Goal: Navigation & Orientation: Find specific page/section

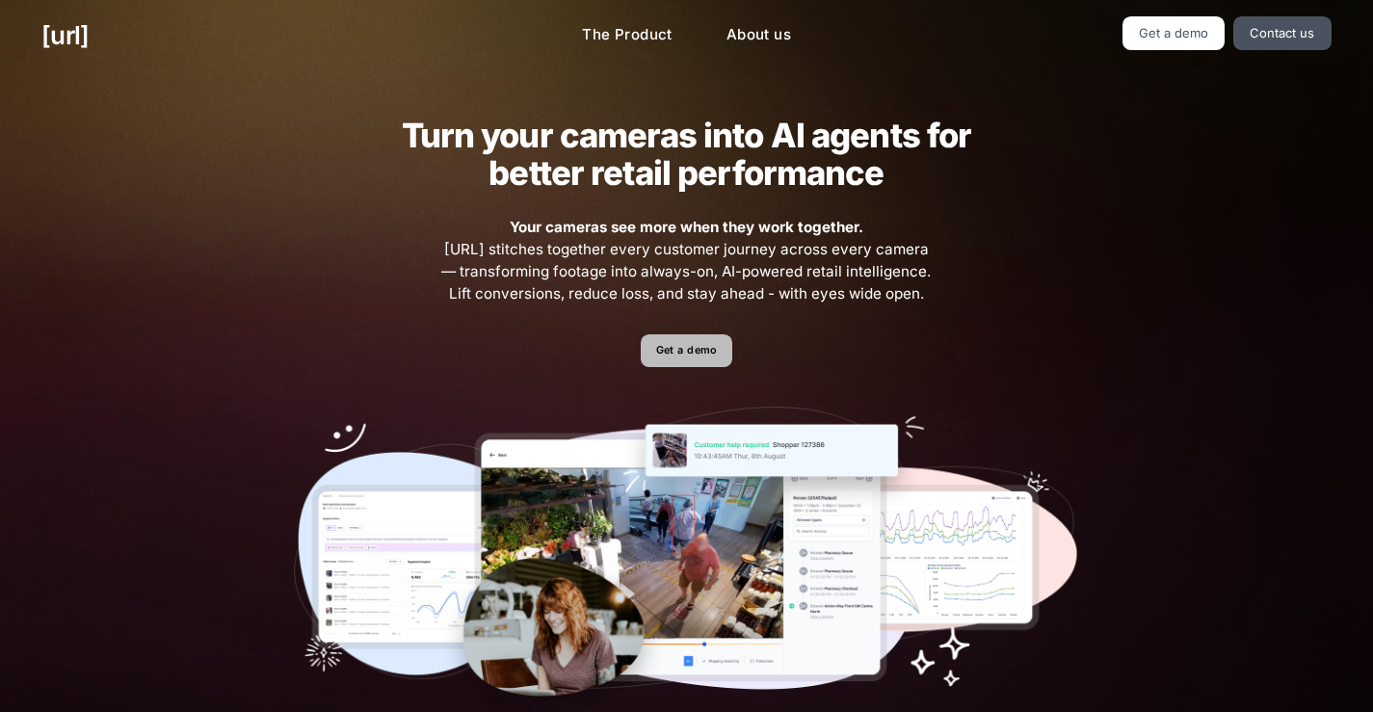
click at [711, 355] on link "Get a demo" at bounding box center [687, 351] width 92 height 34
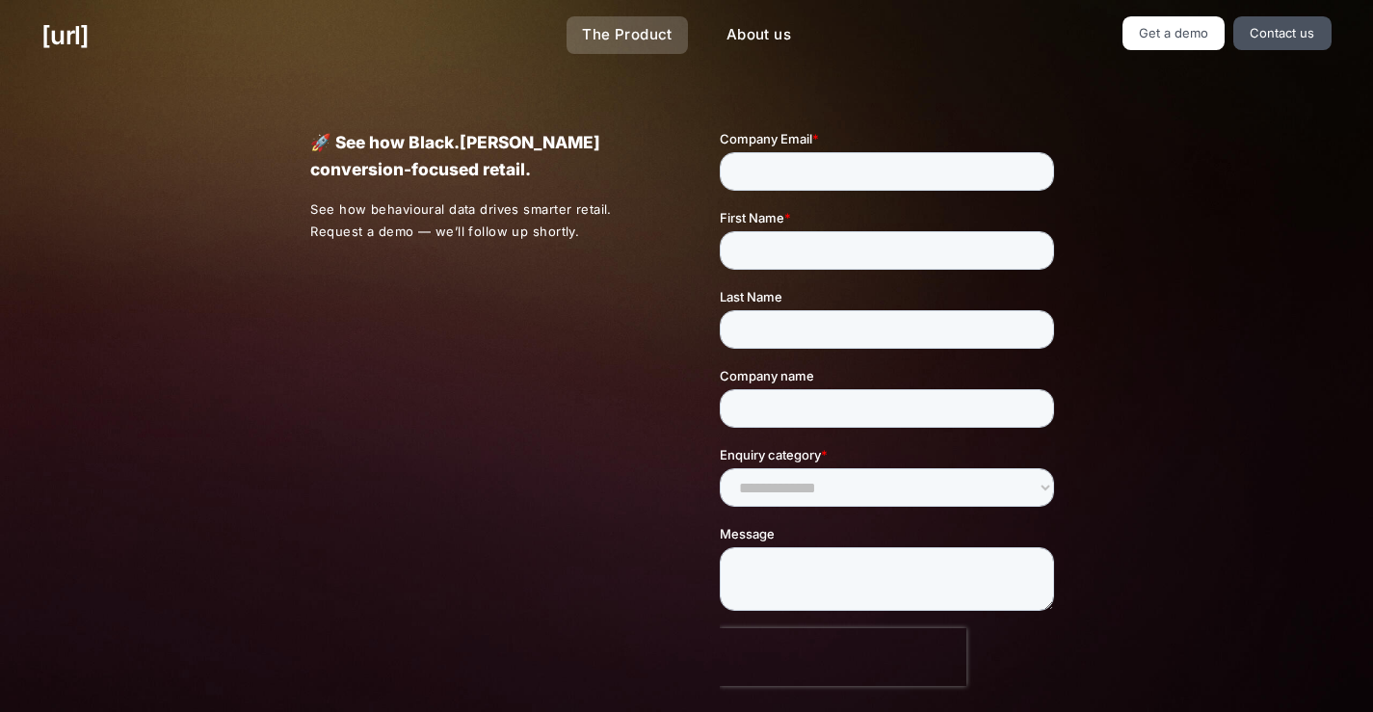
click at [648, 27] on link "The Product" at bounding box center [626, 35] width 121 height 38
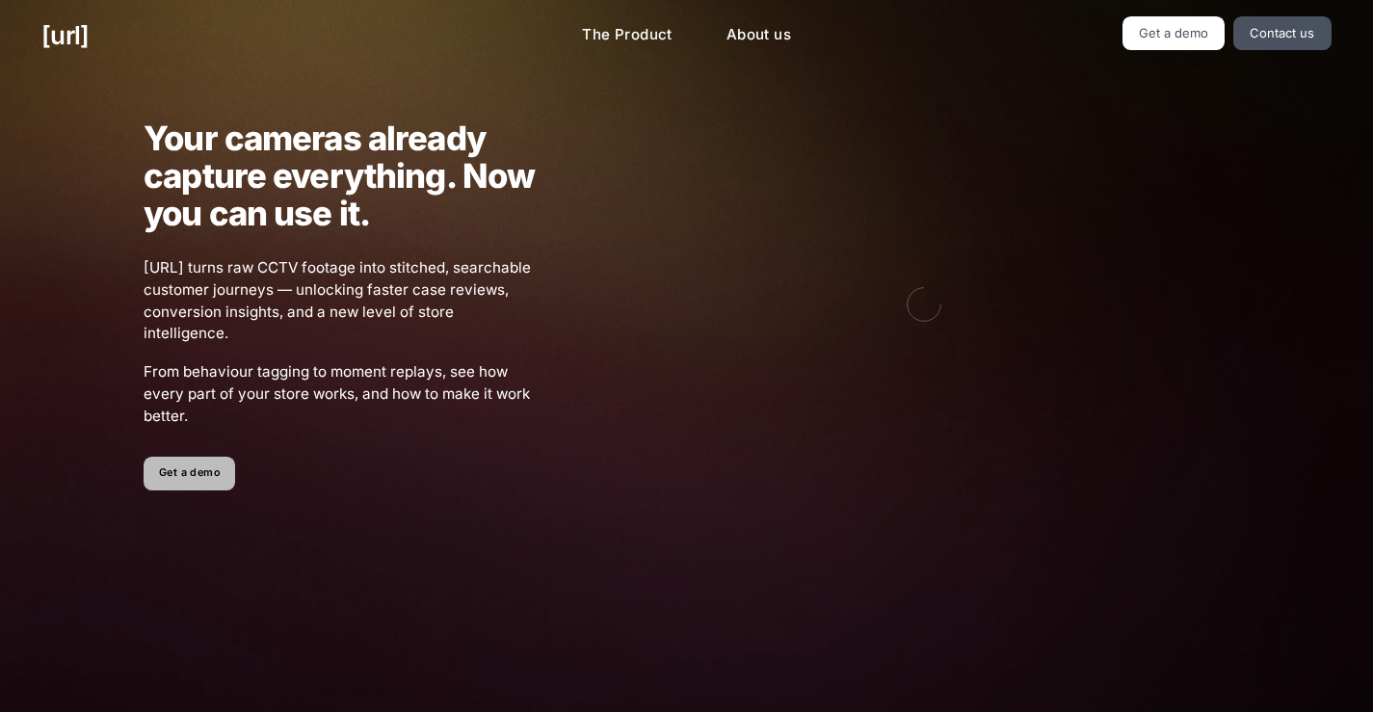
click at [209, 479] on link "Get a demo" at bounding box center [190, 474] width 92 height 34
